Goal: Task Accomplishment & Management: Manage account settings

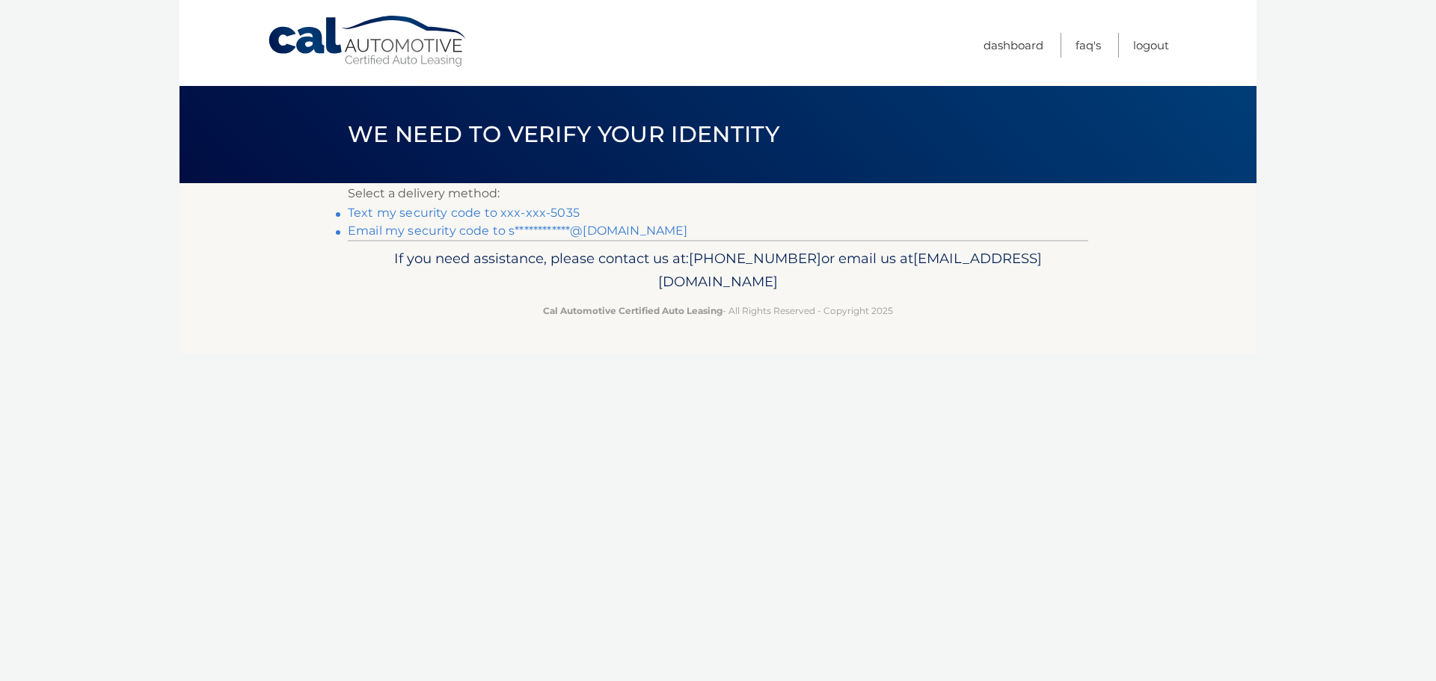
click at [505, 210] on link "Text my security code to xxx-xxx-5035" at bounding box center [464, 213] width 232 height 14
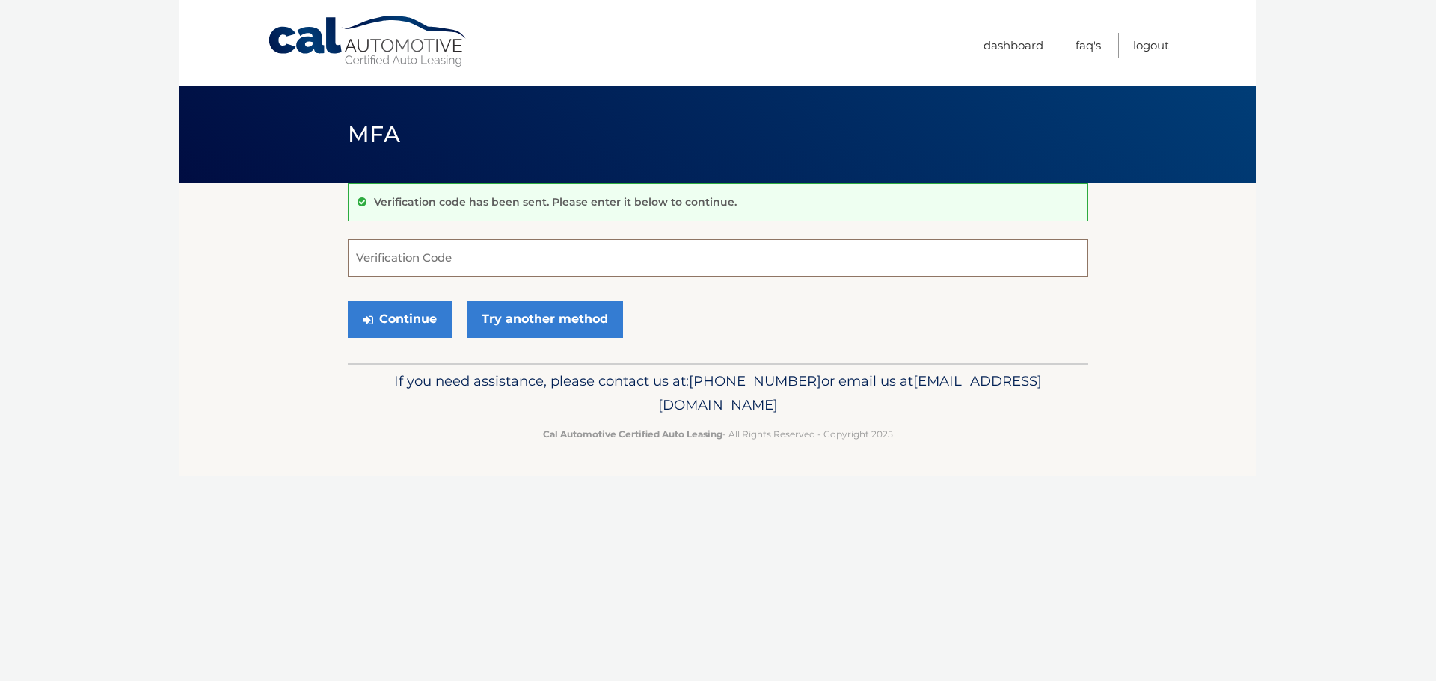
click at [524, 251] on input "Verification Code" at bounding box center [718, 257] width 740 height 37
type input "6377650"
click at [236, 345] on section "Verification code has been sent. Please enter it below to continue. 6377650 Ver…" at bounding box center [717, 273] width 1077 height 180
click at [420, 326] on button "Continue" at bounding box center [400, 319] width 104 height 37
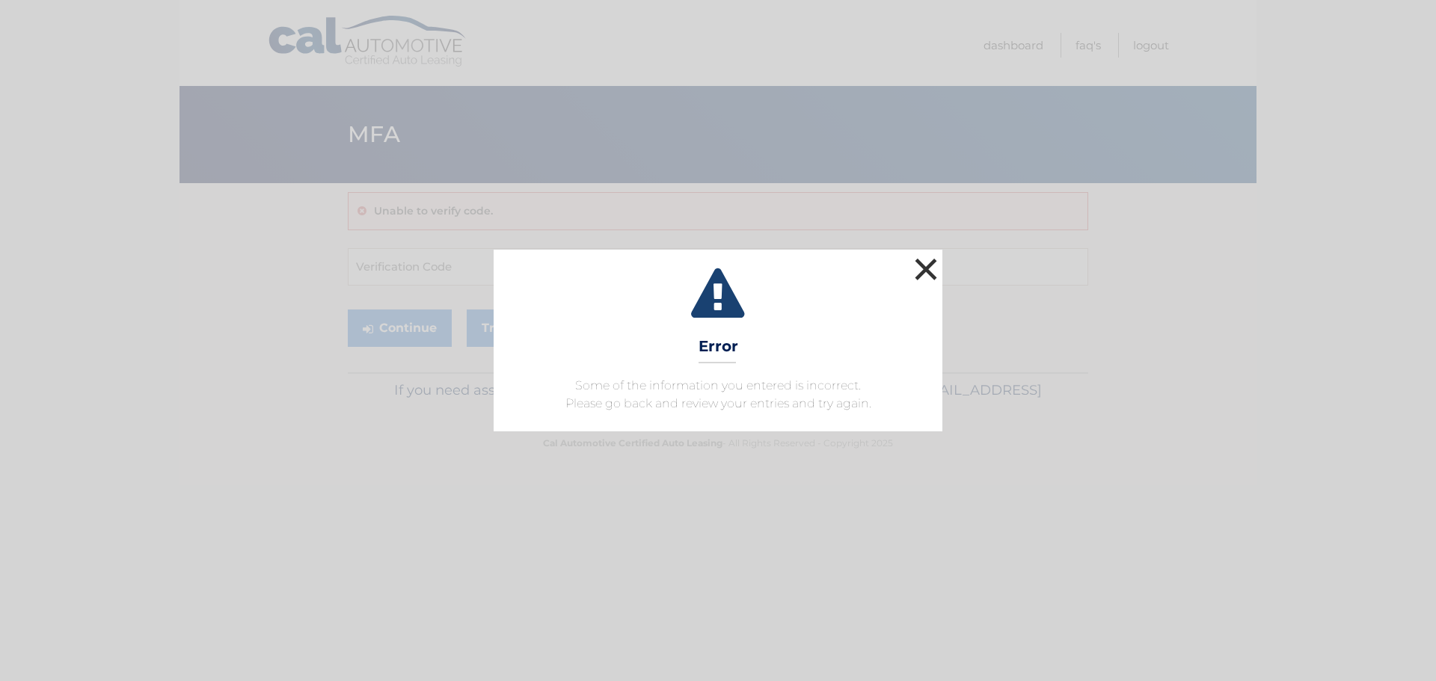
click at [924, 267] on button "×" at bounding box center [926, 269] width 30 height 30
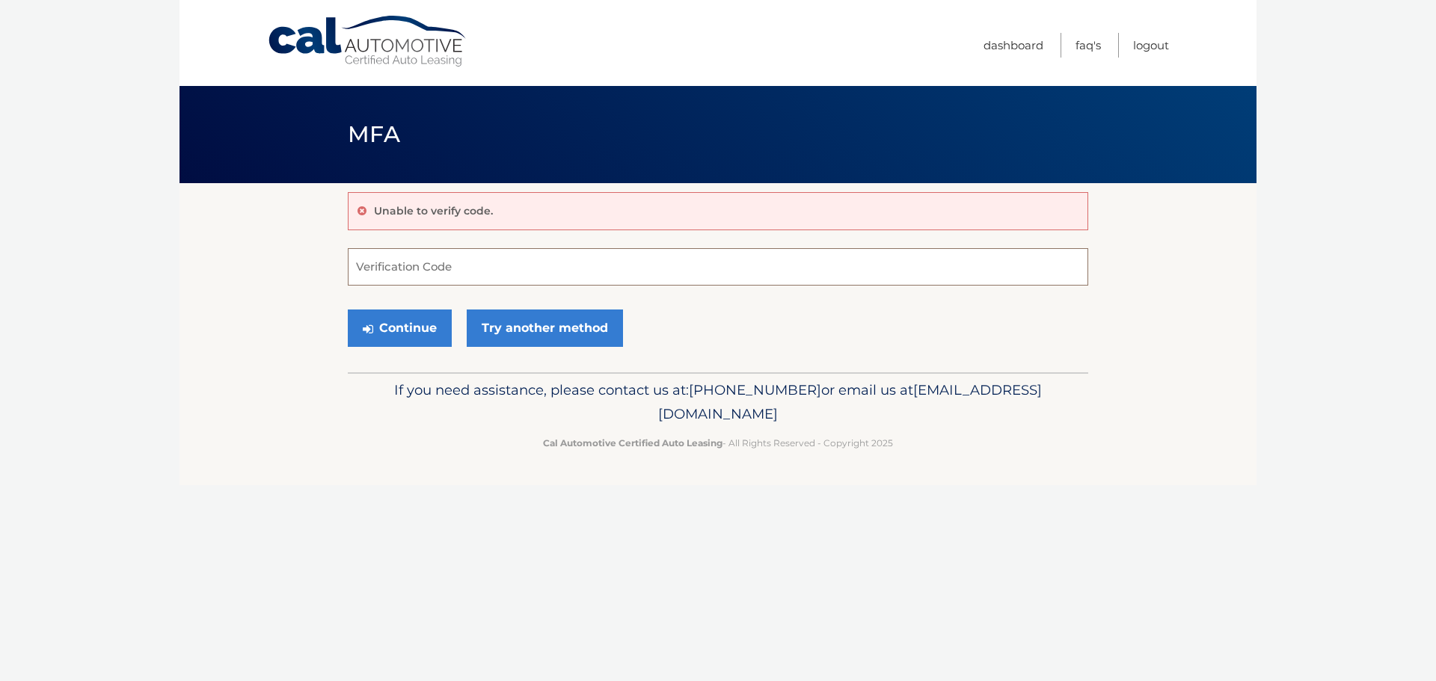
click at [455, 272] on input "Verification Code" at bounding box center [718, 266] width 740 height 37
type input "637650"
click at [211, 458] on footer "If you need assistance, please contact us at: [PHONE_NUMBER] or email us at [EM…" at bounding box center [717, 429] width 1077 height 114
click at [405, 320] on button "Continue" at bounding box center [400, 328] width 104 height 37
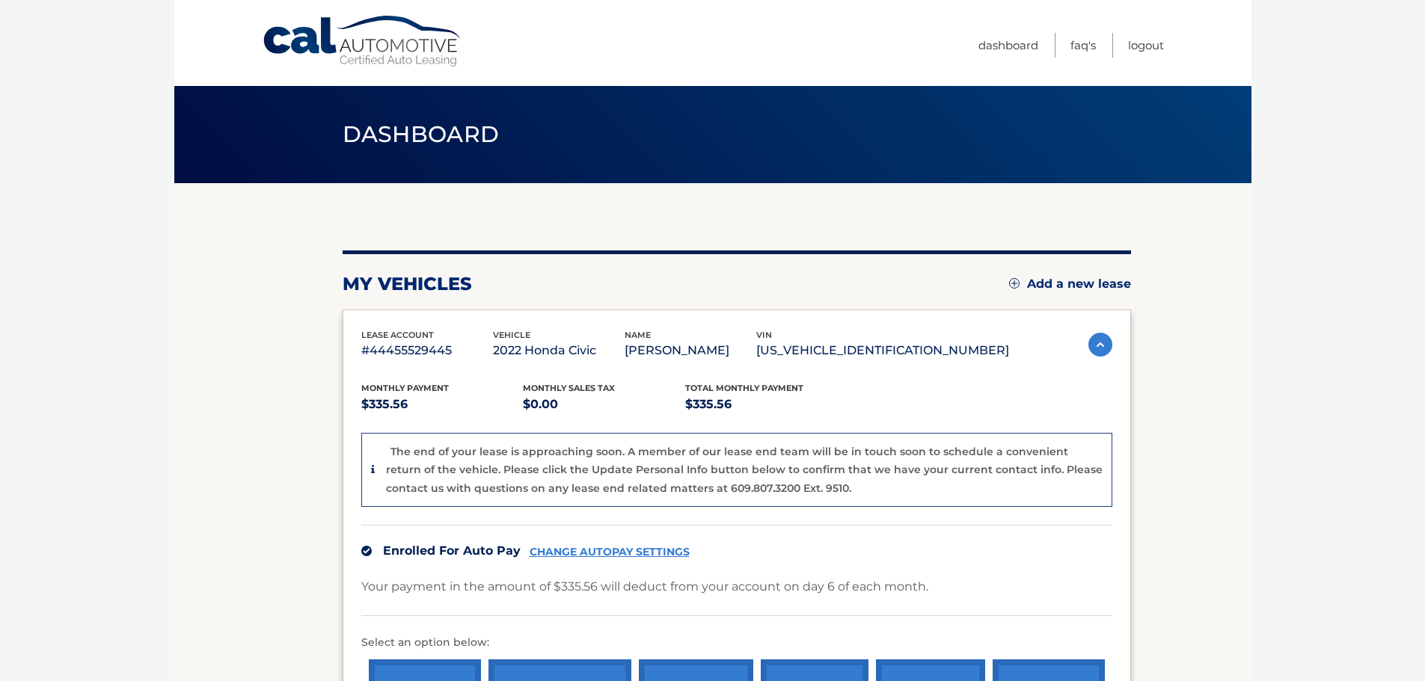
click at [384, 345] on p "#44455529445" at bounding box center [427, 350] width 132 height 21
click at [327, 357] on section "my vehicles Add a new lease lease account #44455529445 vehicle 2022 Honda Civic…" at bounding box center [712, 505] width 1077 height 645
